Goal: Find specific page/section: Find specific page/section

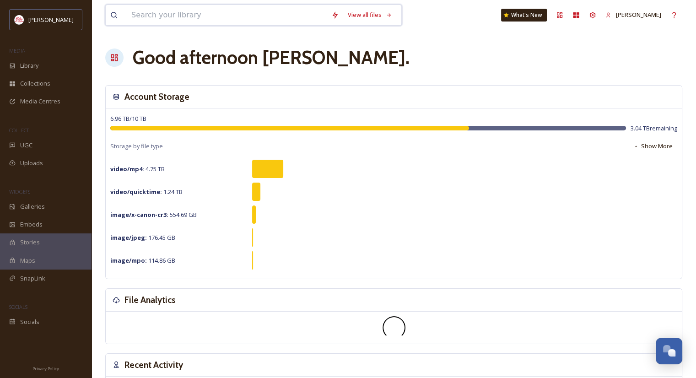
click at [156, 15] on input at bounding box center [227, 15] width 200 height 20
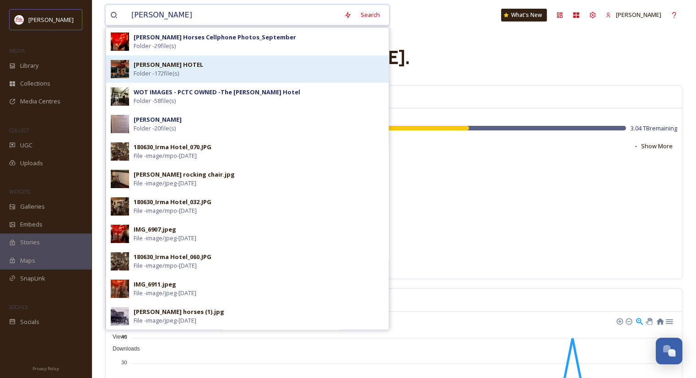
type input "[PERSON_NAME]"
click at [145, 62] on strong "[PERSON_NAME] HOTEL" at bounding box center [169, 64] width 70 height 8
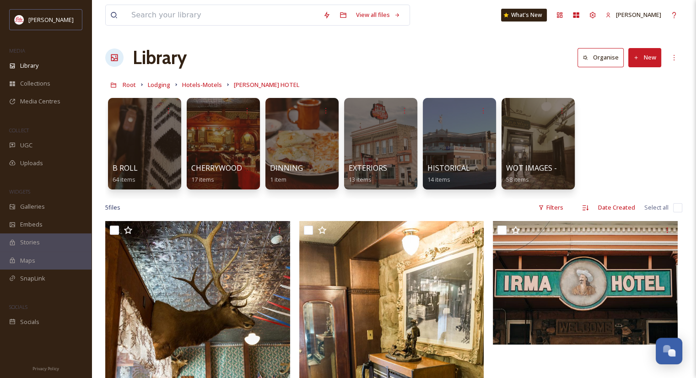
click at [455, 343] on img at bounding box center [391, 359] width 185 height 277
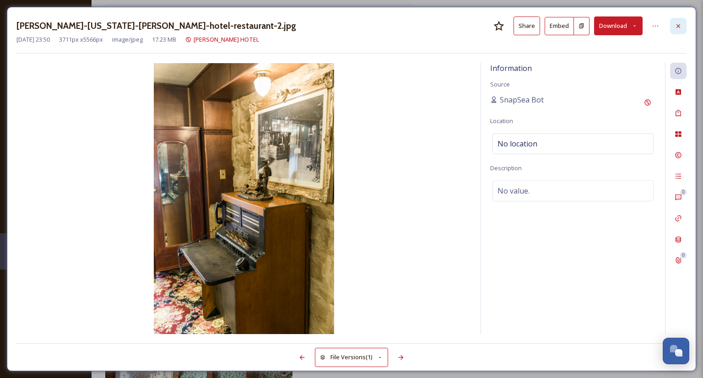
click at [680, 26] on icon at bounding box center [678, 25] width 7 height 7
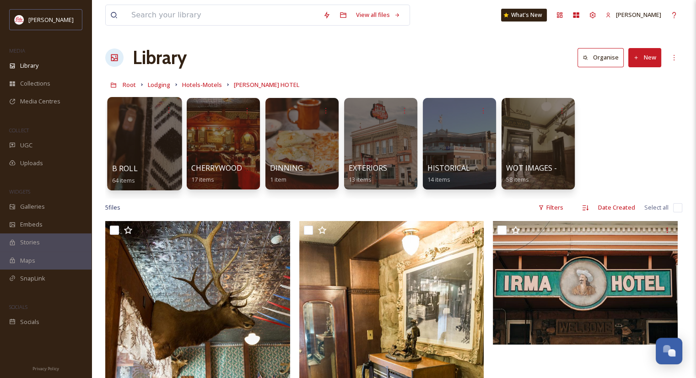
click at [133, 138] on div at bounding box center [144, 143] width 75 height 93
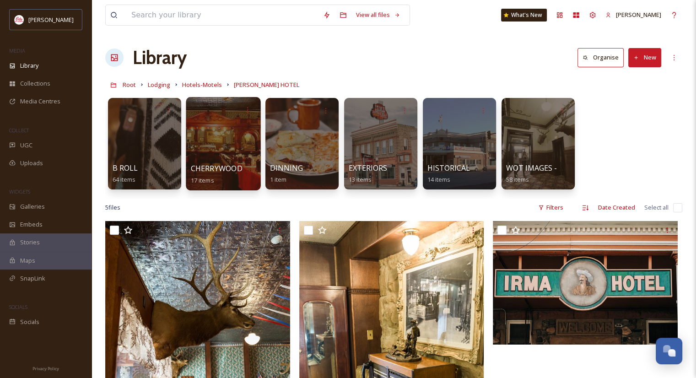
click at [217, 120] on div at bounding box center [223, 143] width 75 height 93
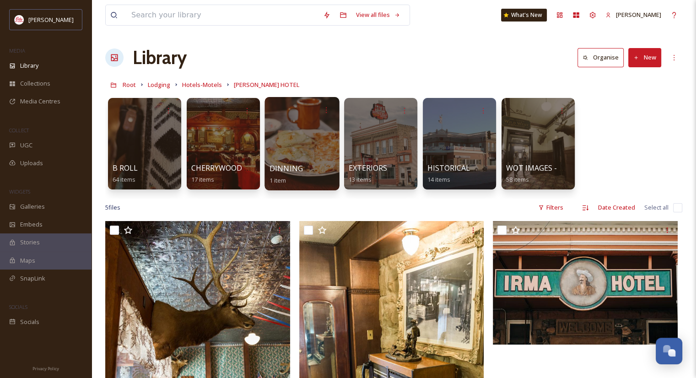
click at [281, 169] on span "DINNING" at bounding box center [286, 168] width 33 height 10
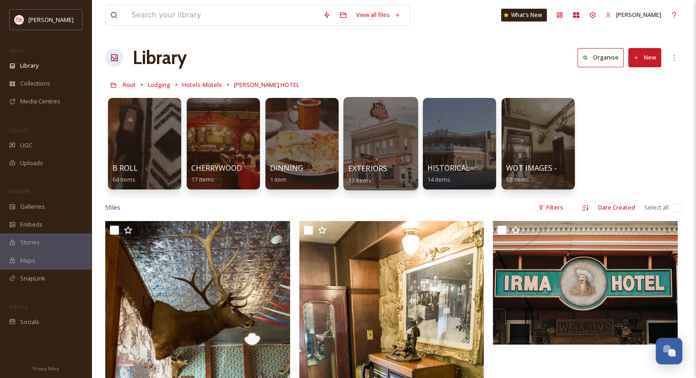
click at [357, 141] on div at bounding box center [380, 143] width 75 height 93
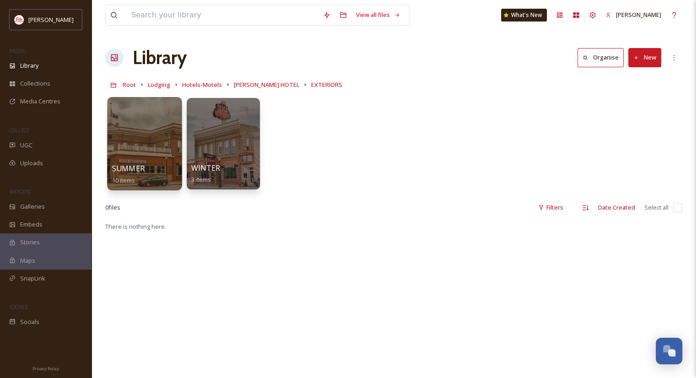
click at [150, 139] on div at bounding box center [144, 143] width 75 height 93
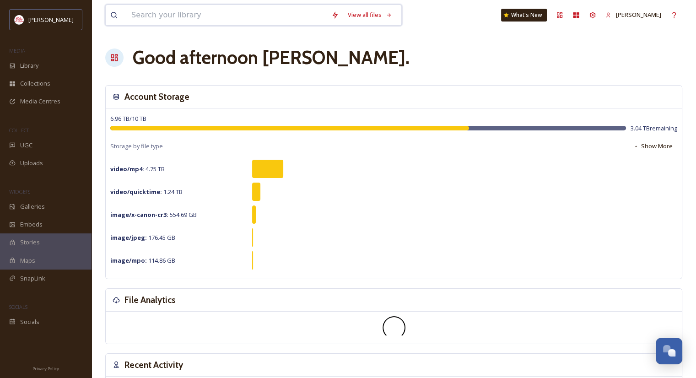
click at [139, 20] on input at bounding box center [227, 15] width 200 height 20
type input "[PERSON_NAME]"
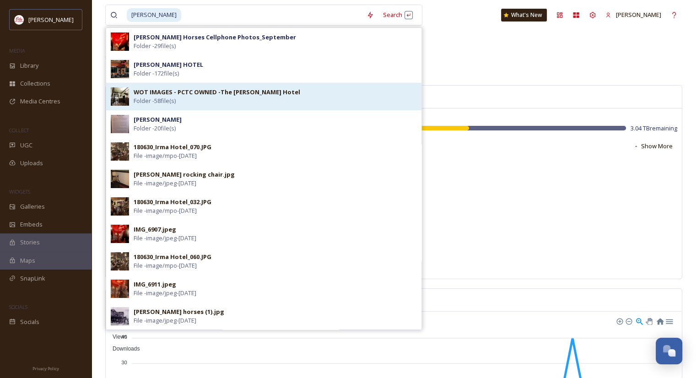
click at [145, 95] on strong "WOT IMAGES - PCTC OWNED -The [PERSON_NAME] Hotel" at bounding box center [217, 92] width 167 height 8
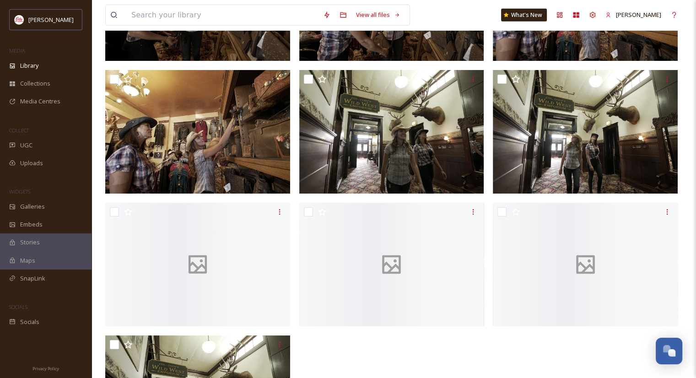
scroll to position [2407, 0]
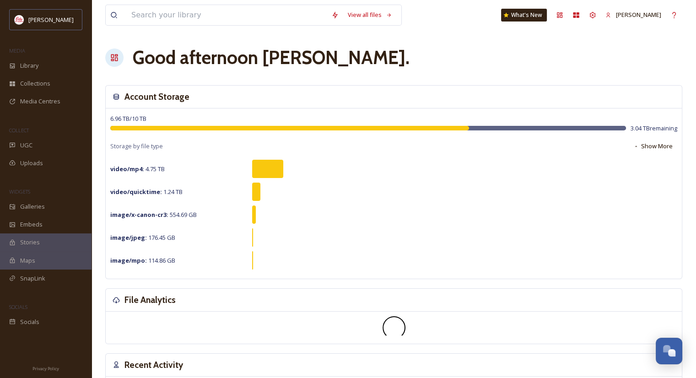
click at [123, 13] on div at bounding box center [218, 15] width 217 height 20
click at [151, 15] on input at bounding box center [227, 15] width 200 height 20
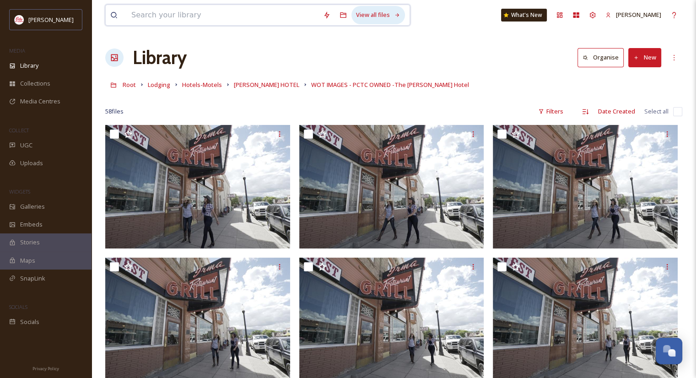
click at [364, 22] on div "View all files" at bounding box center [379, 15] width 54 height 18
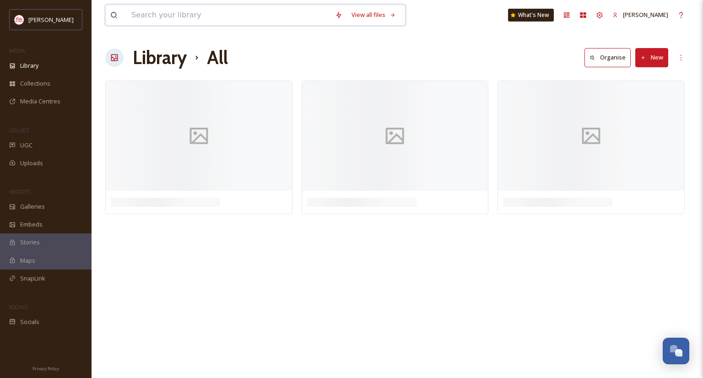
click at [205, 14] on input at bounding box center [229, 15] width 204 height 20
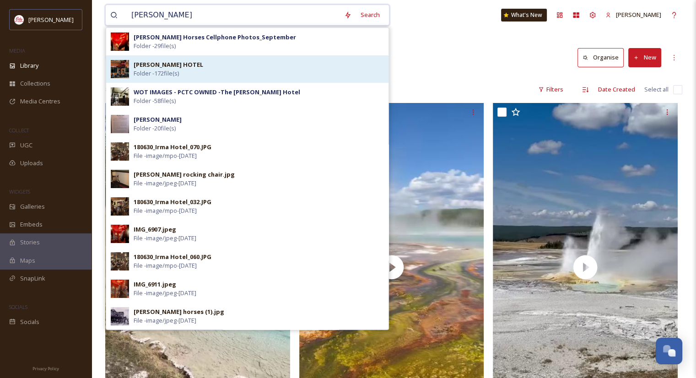
type input "[PERSON_NAME]"
click at [148, 64] on strong "[PERSON_NAME] HOTEL" at bounding box center [169, 64] width 70 height 8
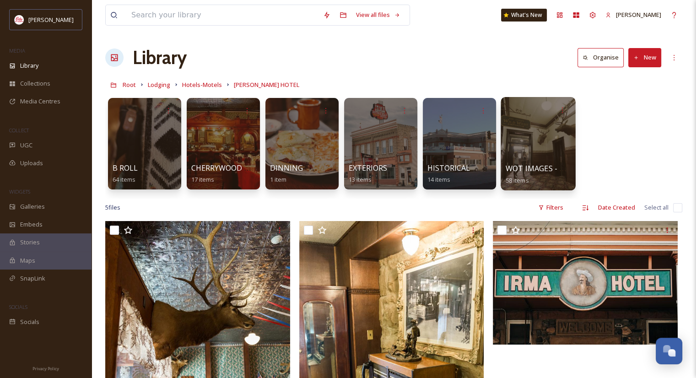
click at [522, 154] on div at bounding box center [538, 143] width 75 height 93
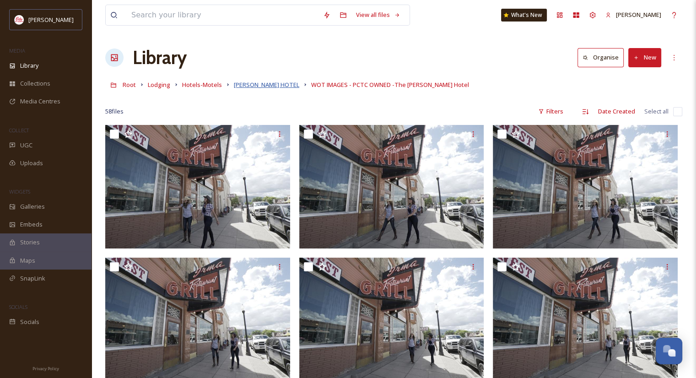
click at [249, 85] on span "[PERSON_NAME] HOTEL" at bounding box center [266, 85] width 65 height 8
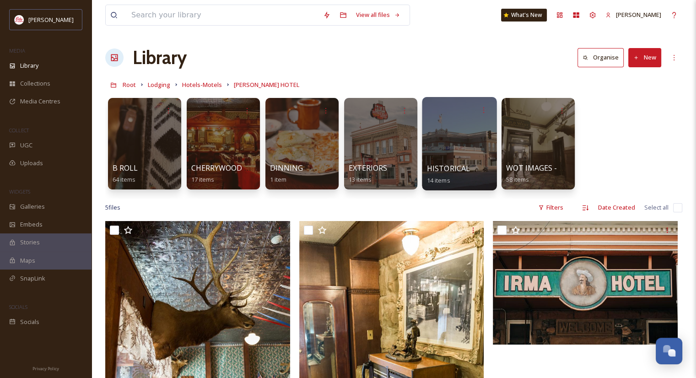
click at [449, 153] on div at bounding box center [459, 143] width 75 height 93
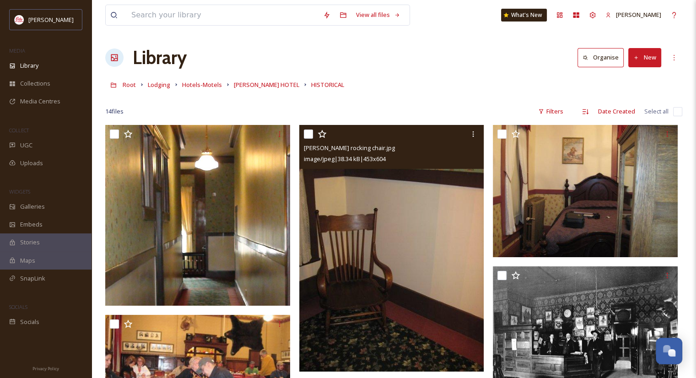
click at [650, 308] on img at bounding box center [585, 338] width 185 height 143
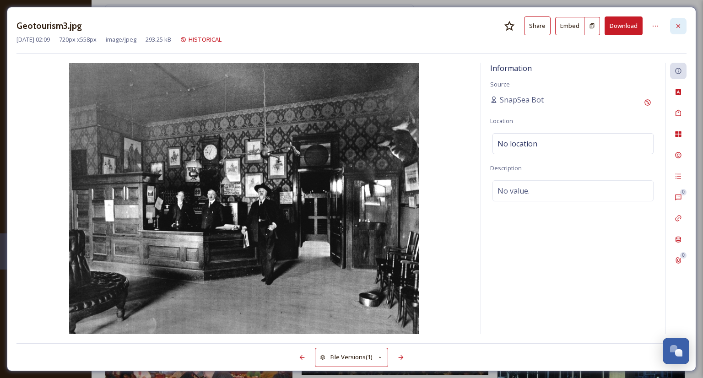
click at [677, 25] on icon at bounding box center [678, 25] width 7 height 7
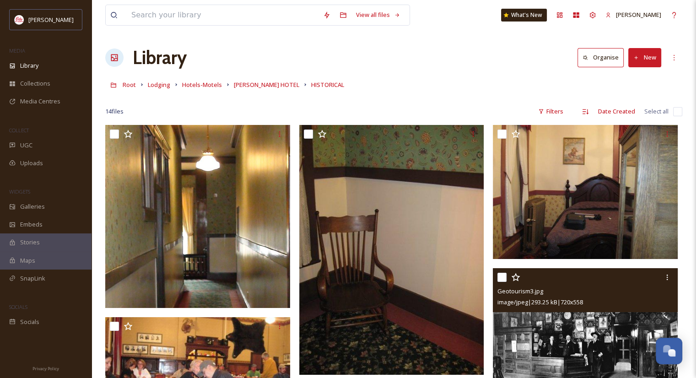
click at [397, 359] on img at bounding box center [392, 250] width 187 height 250
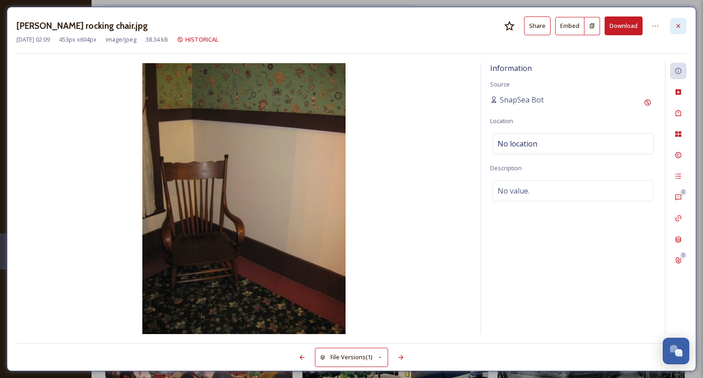
click at [676, 26] on icon at bounding box center [678, 25] width 7 height 7
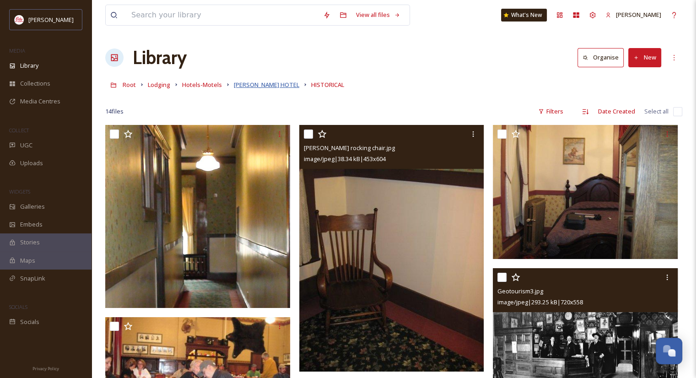
click at [241, 85] on span "[PERSON_NAME] HOTEL" at bounding box center [266, 85] width 65 height 8
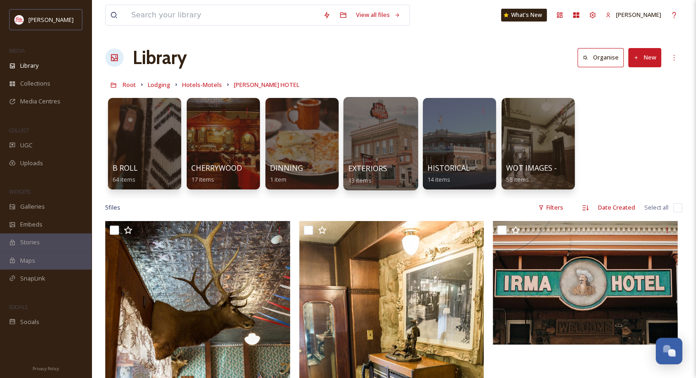
click at [381, 154] on div at bounding box center [380, 143] width 75 height 93
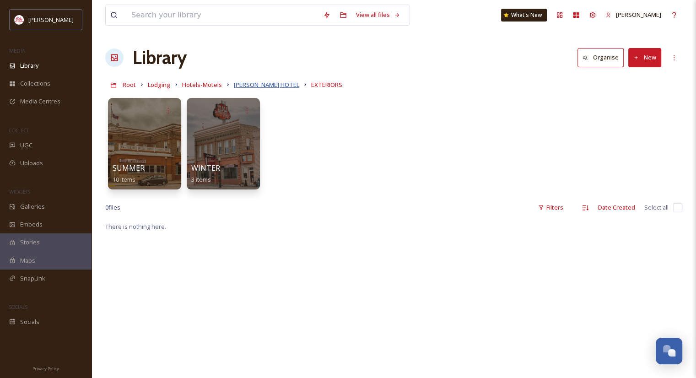
click at [249, 88] on span "[PERSON_NAME] HOTEL" at bounding box center [266, 85] width 65 height 8
